Goal: Information Seeking & Learning: Learn about a topic

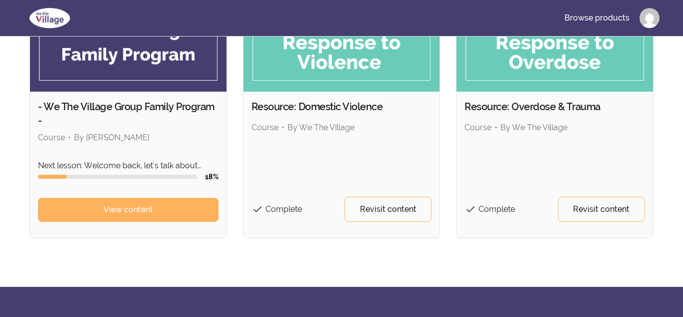
scroll to position [139, 0]
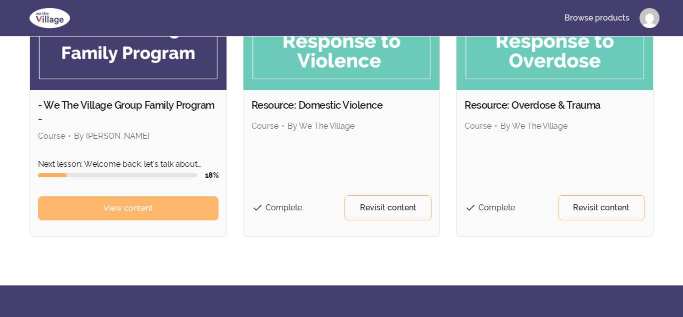
click at [143, 214] on link "View content" at bounding box center [128, 208] width 181 height 24
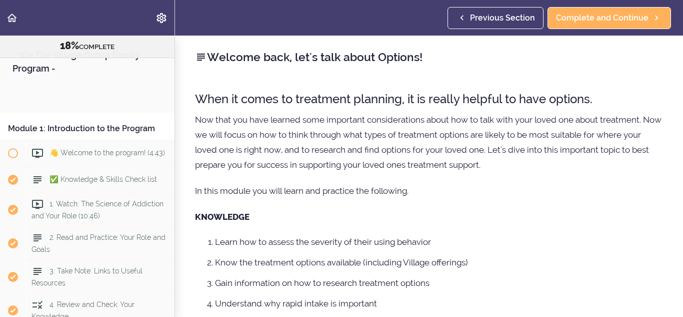
scroll to position [1794, 0]
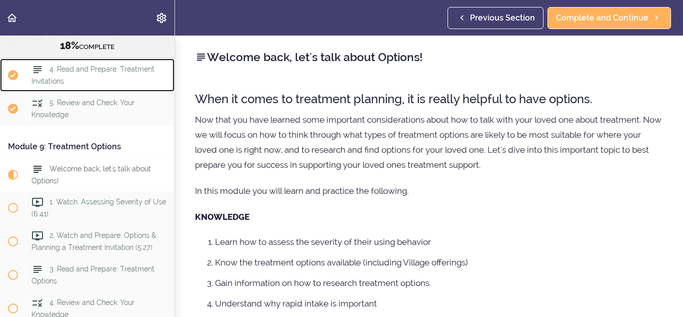
click at [151, 79] on div "4. Read and Prepare: Treatment Invitations" at bounding box center [100, 75] width 149 height 33
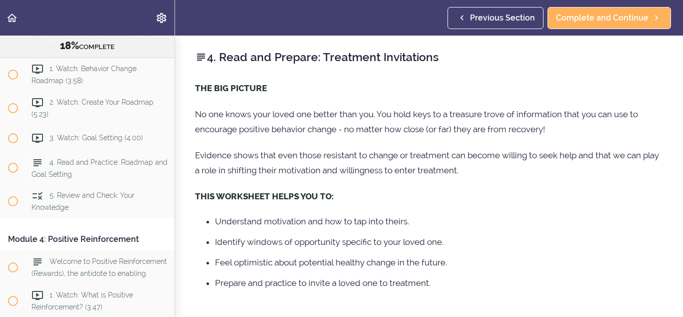
scroll to position [557, 0]
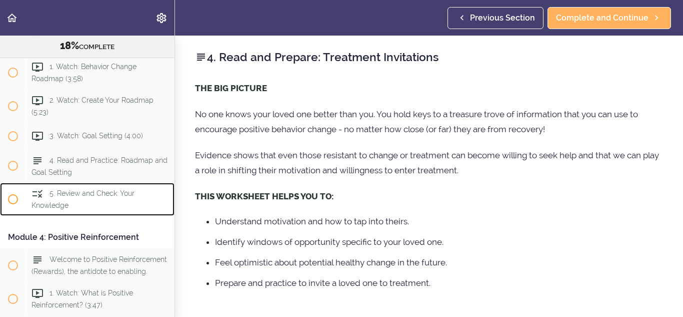
click at [87, 198] on div "5. Review and Check: Your Knowledge" at bounding box center [100, 199] width 149 height 33
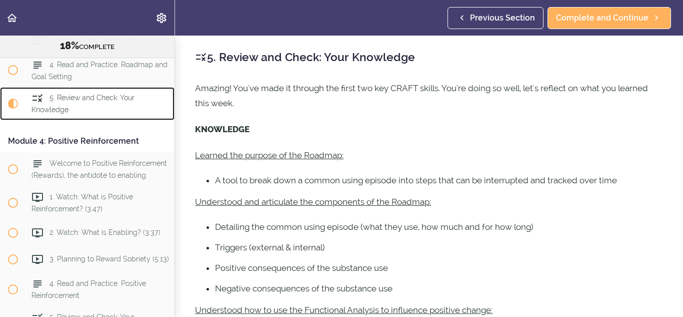
scroll to position [666, 0]
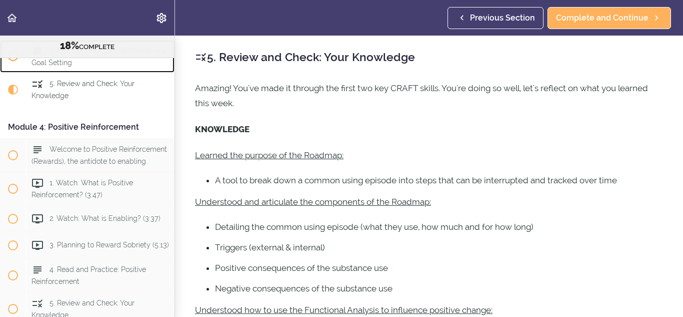
click at [140, 67] on div "4. Read and Practice: Roadmap and Goal Setting" at bounding box center [100, 56] width 149 height 33
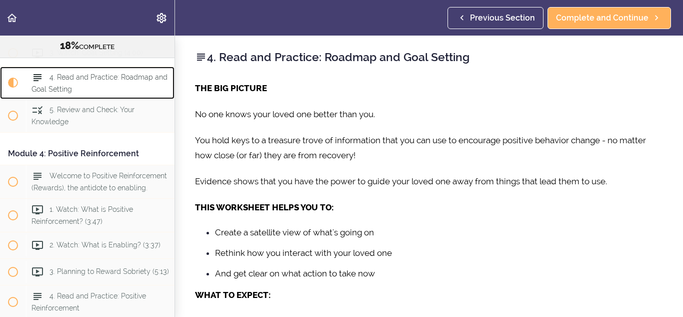
scroll to position [633, 0]
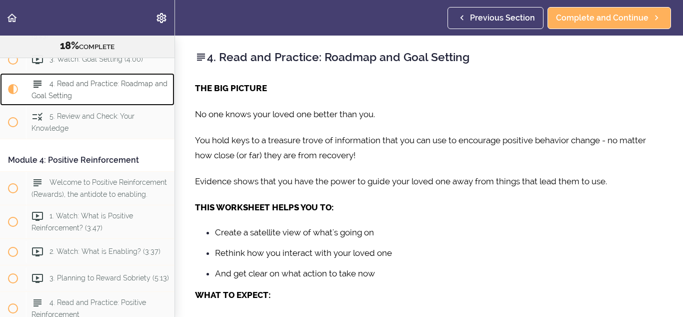
click at [125, 91] on div "4. Read and Practice: Roadmap and Goal Setting" at bounding box center [100, 89] width 149 height 33
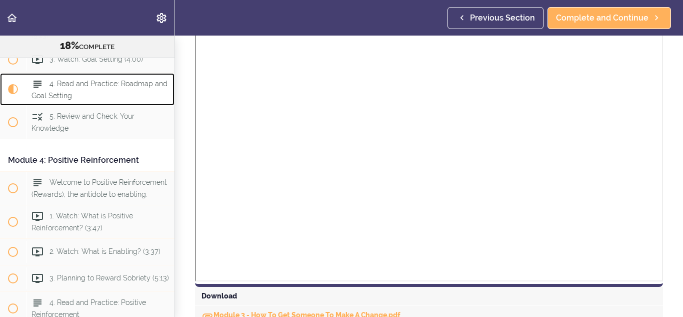
scroll to position [675, 0]
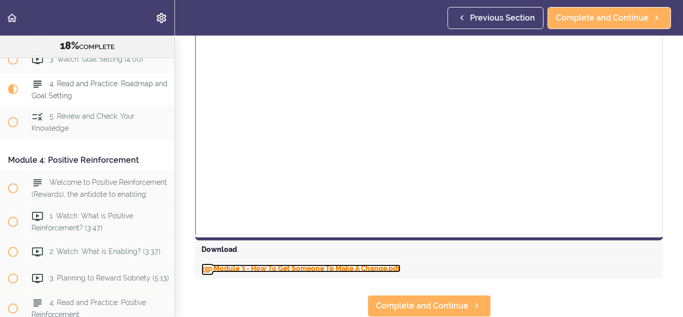
click at [347, 266] on link "Module 3 - How To Get Someone To Make A Change.pdf" at bounding box center [301, 268] width 199 height 8
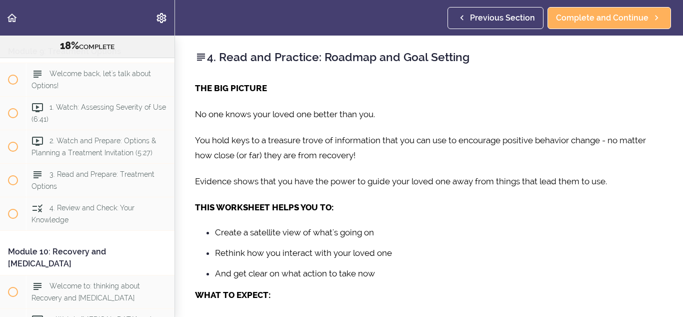
scroll to position [1894, 0]
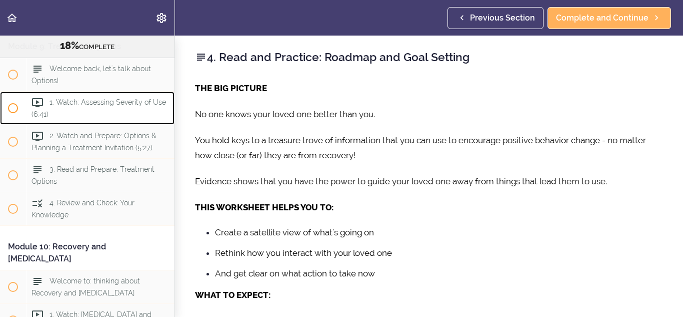
click at [144, 104] on span "1. Watch: Assessing Severity of Use (6:41)" at bounding box center [99, 108] width 135 height 20
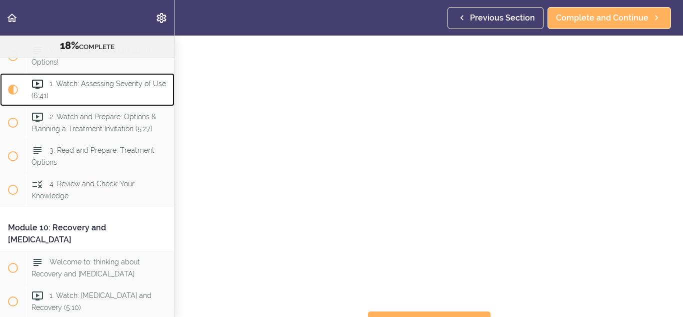
scroll to position [122, 0]
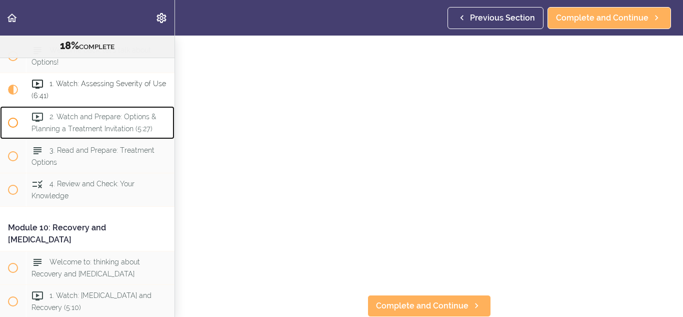
click at [145, 130] on span "2. Watch and Prepare: Options & Planning a Treatment Invitation (5:27)" at bounding box center [94, 123] width 125 height 20
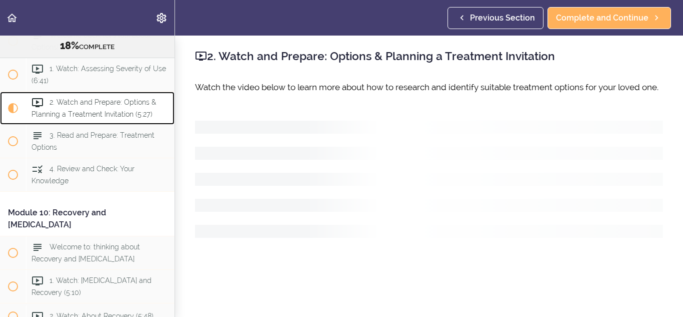
scroll to position [1946, 0]
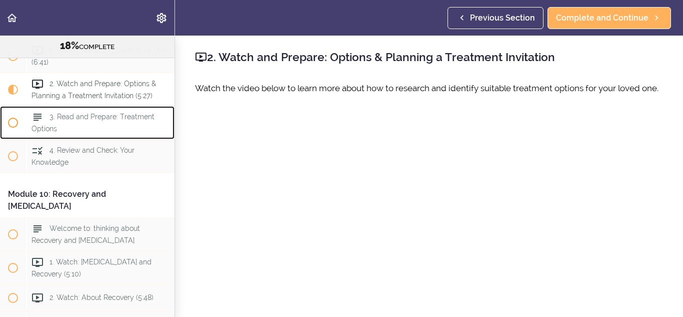
click at [121, 120] on span "3. Read and Prepare: Treatment Options" at bounding box center [93, 123] width 123 height 20
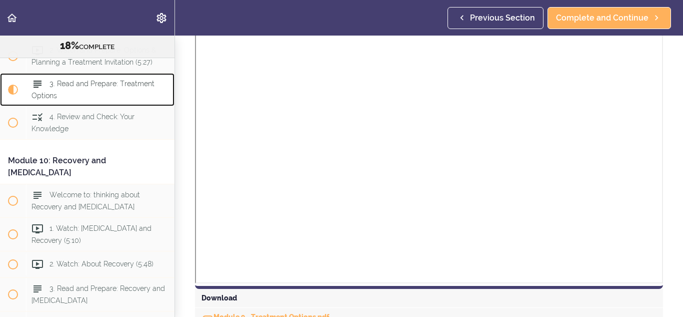
scroll to position [690, 0]
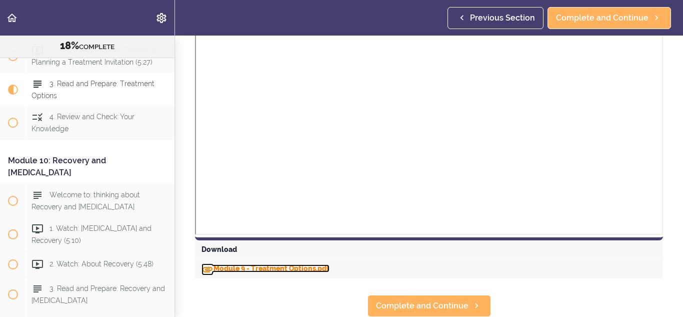
click at [321, 267] on link "Module 9 - Treatment Options.pdf" at bounding box center [266, 268] width 128 height 8
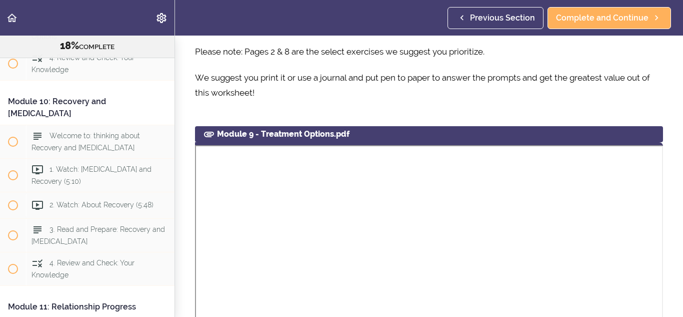
scroll to position [2044, 0]
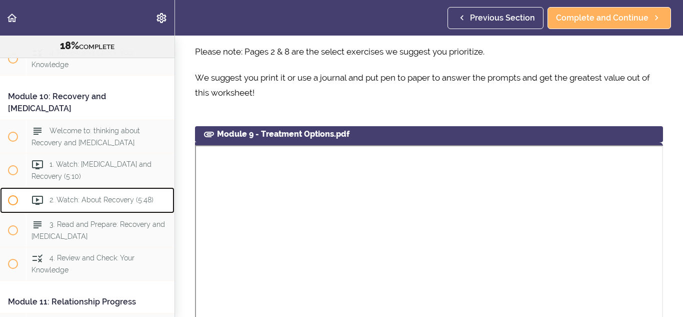
click at [149, 196] on span "2. Watch: About Recovery (5:48)" at bounding box center [102, 200] width 104 height 8
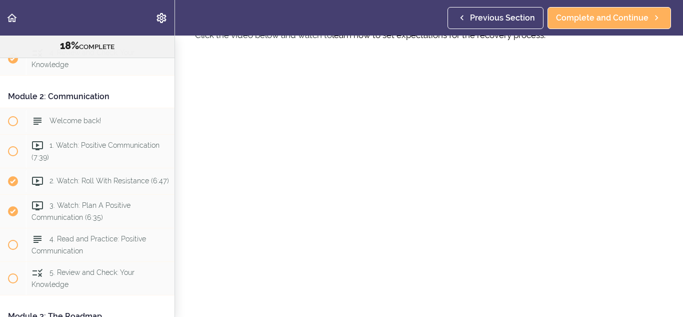
scroll to position [255, 0]
